Goal: Entertainment & Leisure: Browse casually

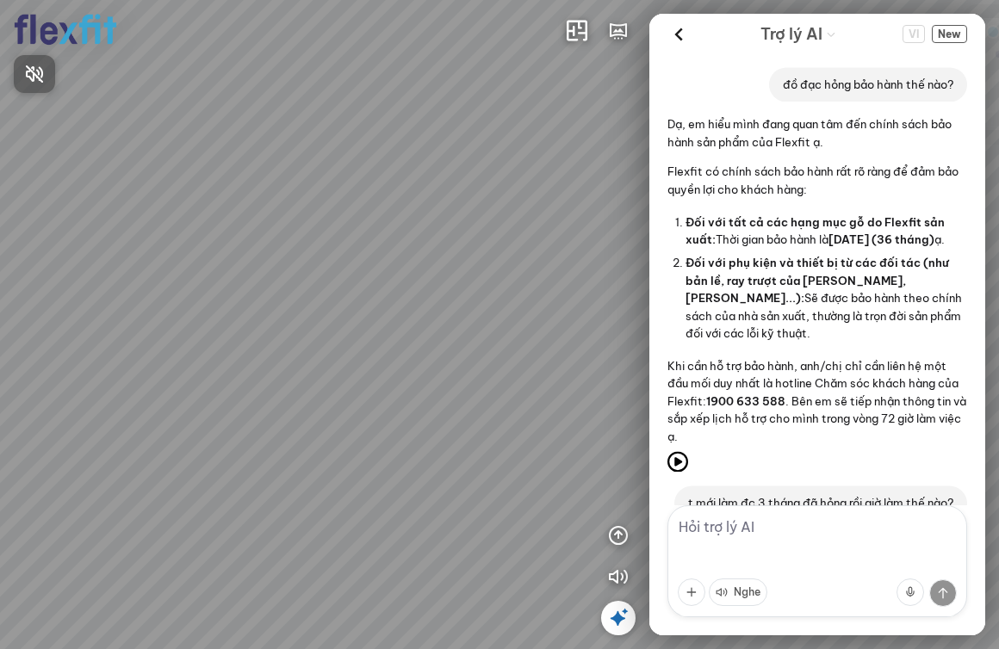
scroll to position [11125, 0]
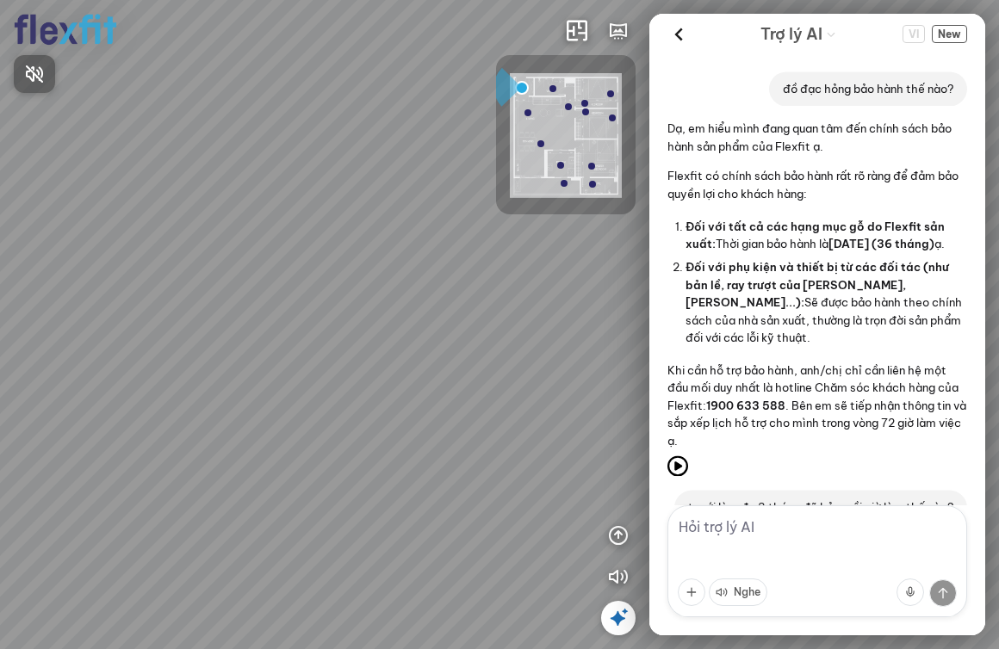
scroll to position [11125, 0]
